Goal: Information Seeking & Learning: Learn about a topic

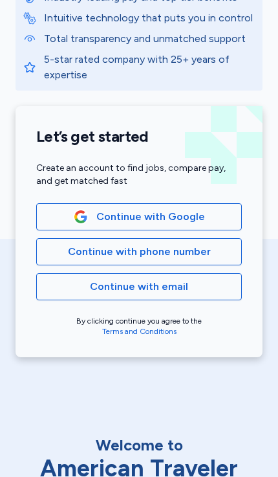
scroll to position [161, 0]
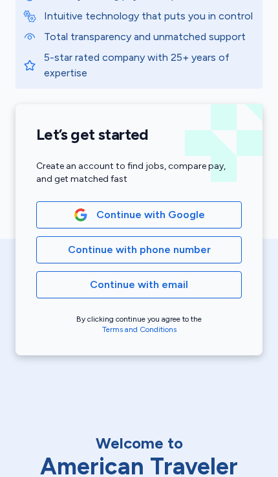
click at [77, 283] on span "Continue with email" at bounding box center [139, 285] width 184 height 16
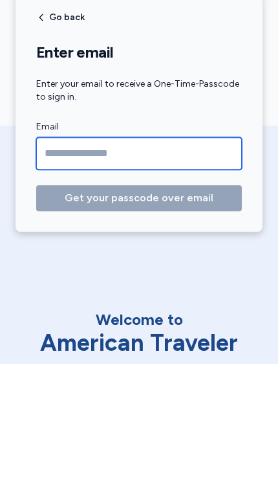
type input "**********"
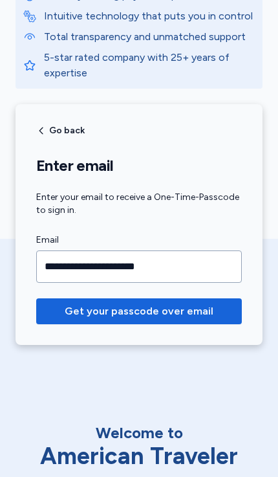
click at [92, 303] on span "Get your passcode over email" at bounding box center [139, 311] width 149 height 16
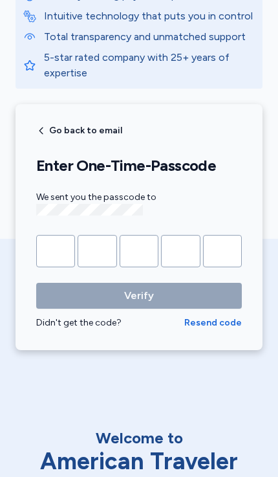
click at [50, 250] on input "Please enter OTP character 1" at bounding box center [55, 251] width 39 height 32
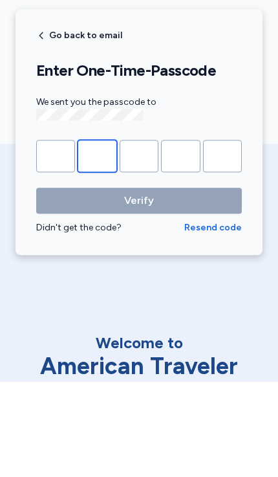
type input "*"
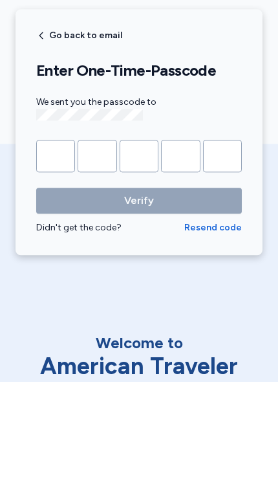
click at [139, 283] on button "Verify" at bounding box center [139, 296] width 206 height 26
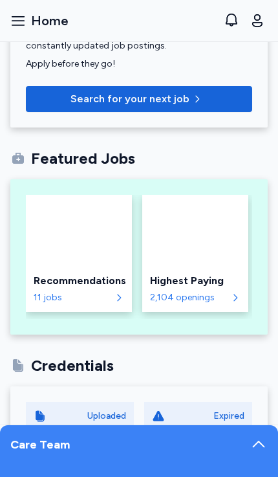
scroll to position [557, 0]
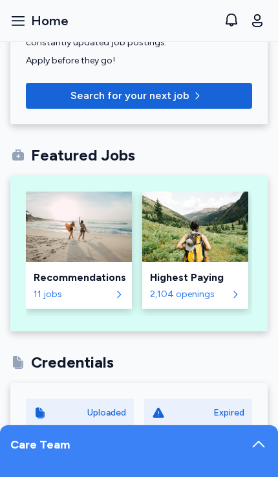
click at [56, 270] on div "Recommendations" at bounding box center [79, 278] width 91 height 16
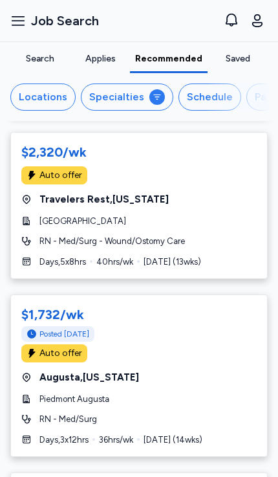
scroll to position [1163, 0]
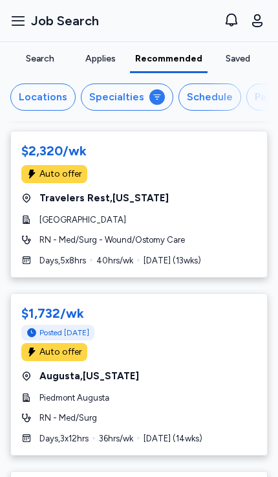
click at [58, 195] on span "Travelers Rest , [US_STATE]" at bounding box center [103, 198] width 129 height 15
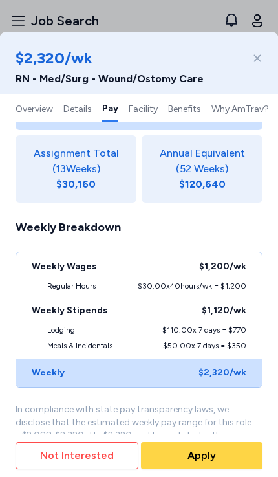
scroll to position [1185, 0]
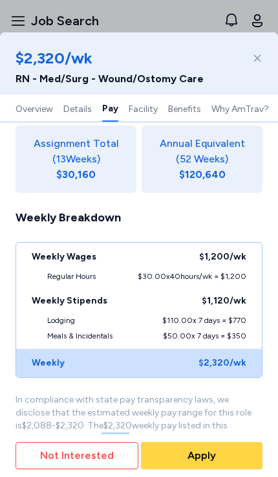
click at [6, 186] on div "Recommendation from [PERSON_NAME] Your recruiter has handpicked this job for yo…" at bounding box center [139, 242] width 278 height 2516
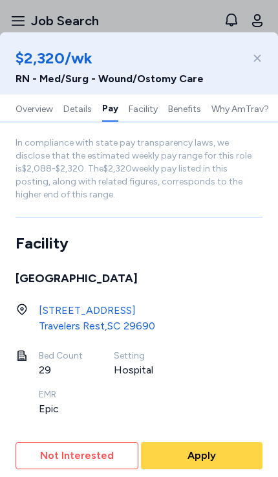
scroll to position [1443, 0]
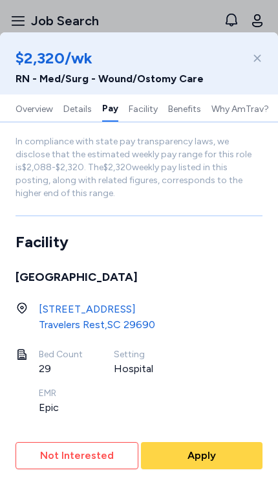
click at [65, 302] on div "[STREET_ADDRESS]" at bounding box center [97, 310] width 116 height 16
